Goal: Task Accomplishment & Management: Complete application form

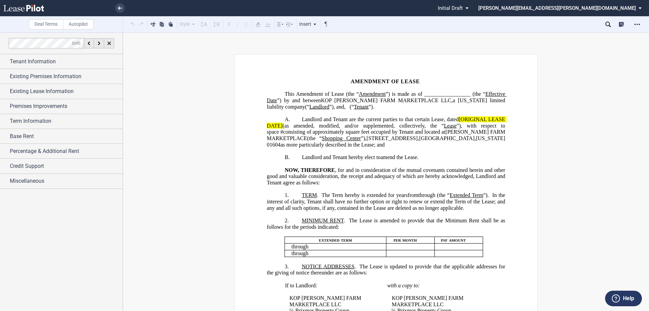
click at [470, 130] on span "”), with respect to space" at bounding box center [387, 128] width 240 height 12
click at [442, 122] on span "Landlord and Tenant are the current parties to that certain Lease, dated" at bounding box center [380, 119] width 157 height 6
click at [455, 122] on span "Landlord and Tenant are the current parties to that certain Lease dated" at bounding box center [380, 119] width 157 height 6
click at [331, 128] on span "(as amended, modified, and/or supplemented, collectively, the “" at bounding box center [376, 125] width 148 height 6
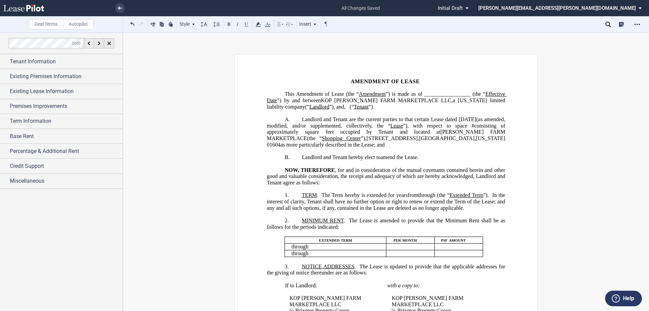
click at [417, 128] on span "”), with respect to space" at bounding box center [435, 125] width 64 height 6
drag, startPoint x: 417, startPoint y: 132, endPoint x: 411, endPoint y: 132, distance: 6.4
click at [411, 132] on span "Landlord and Tenant are the current parties to that certain Lease dated Septemb…" at bounding box center [387, 131] width 240 height 31
click at [229, 25] on button at bounding box center [229, 24] width 8 height 8
click at [360, 116] on p "﻿" at bounding box center [386, 113] width 238 height 6
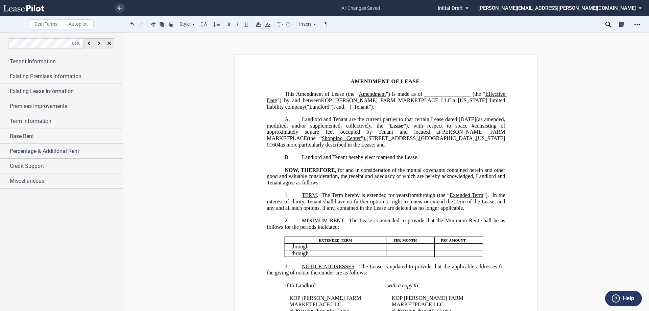
click at [406, 128] on span "”" at bounding box center [404, 125] width 3 height 6
click at [227, 25] on button at bounding box center [229, 24] width 8 height 8
click at [359, 93] on span "Amendment of Lease (the “" at bounding box center [327, 94] width 63 height 6
click at [462, 94] on span "”) is made as of _________________ (the “" at bounding box center [435, 94] width 99 height 6
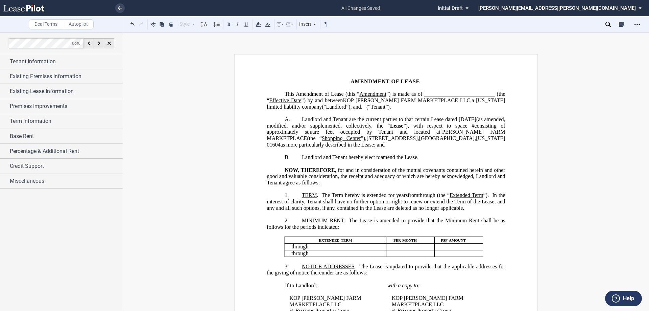
click at [301, 100] on span "Effective Date" at bounding box center [285, 100] width 32 height 6
click at [366, 110] on span "(“" at bounding box center [368, 106] width 4 height 6
drag, startPoint x: 314, startPoint y: 146, endPoint x: 279, endPoint y: 144, distance: 35.2
click at [279, 144] on span "Landlord and Tenant are the current parties to that certain Lease dated Septemb…" at bounding box center [387, 131] width 240 height 31
click at [228, 24] on button at bounding box center [229, 24] width 8 height 8
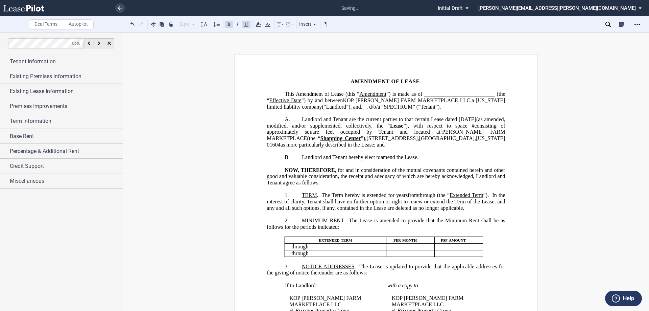
click at [341, 167] on p "﻿" at bounding box center [386, 164] width 238 height 6
drag, startPoint x: 265, startPoint y: 145, endPoint x: 326, endPoint y: 144, distance: 60.5
click at [326, 144] on span "Landlord and Tenant are the current parties to that certain Lease dated Septemb…" at bounding box center [387, 131] width 240 height 31
click at [382, 145] on span "as more particularly described in the Lease; and" at bounding box center [387, 141] width 240 height 12
click at [381, 144] on span "as more particularly described in the Lease; and" at bounding box center [387, 141] width 240 height 12
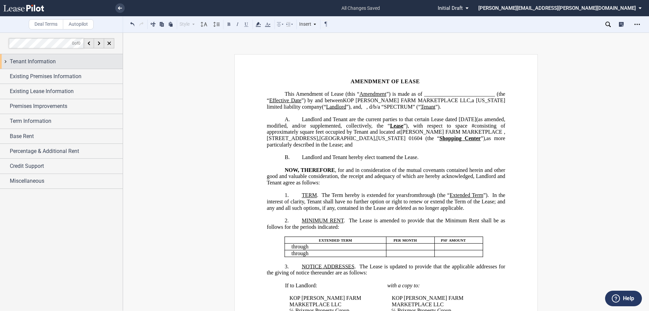
click at [48, 60] on span "Tenant Information" at bounding box center [33, 61] width 46 height 8
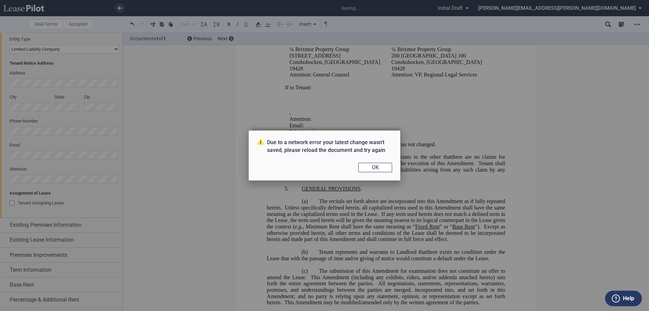
scroll to position [135, 0]
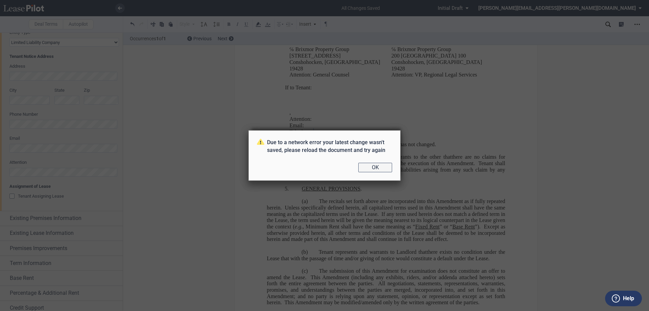
click at [384, 167] on button "OK" at bounding box center [375, 167] width 34 height 9
